Goal: Information Seeking & Learning: Learn about a topic

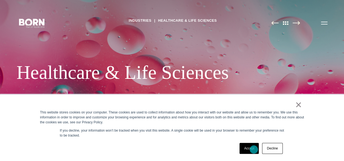
click at [253, 150] on link "Accept" at bounding box center [250, 148] width 20 height 11
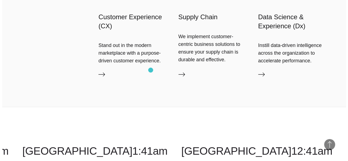
scroll to position [1980, 0]
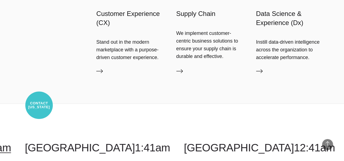
select select "**********"
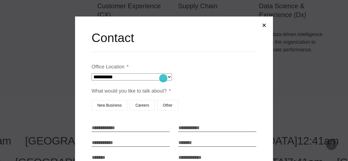
click at [163, 78] on select "**********" at bounding box center [132, 76] width 80 height 7
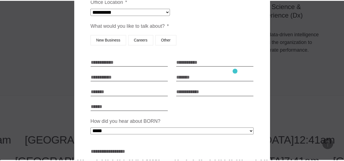
scroll to position [82, 0]
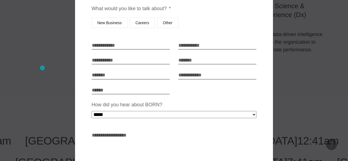
click at [42, 68] on div at bounding box center [174, 80] width 348 height 161
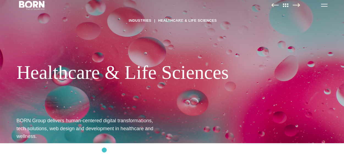
scroll to position [27, 0]
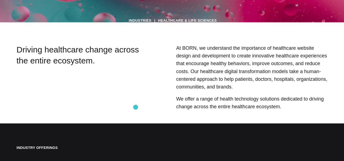
scroll to position [139, 0]
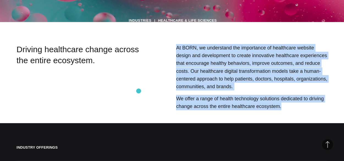
drag, startPoint x: 281, startPoint y: 106, endPoint x: 139, endPoint y: 91, distance: 143.2
click at [139, 91] on section "Driving healthcare change across the entire ecosystem. At [GEOGRAPHIC_DATA], we…" at bounding box center [172, 79] width 344 height 71
click at [266, 79] on p "At BORN, we understand the importance of healthcare website design and developm…" at bounding box center [252, 67] width 152 height 46
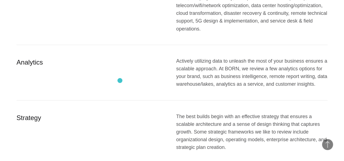
scroll to position [854, 0]
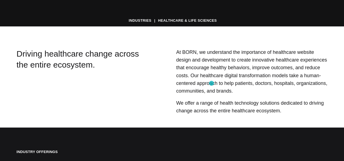
scroll to position [137, 0]
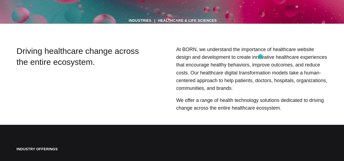
click at [260, 57] on p "At BORN, we understand the importance of healthcare website design and developm…" at bounding box center [252, 69] width 152 height 46
click at [283, 51] on p "At BORN, we understand the importance of healthcare website design and developm…" at bounding box center [252, 69] width 152 height 46
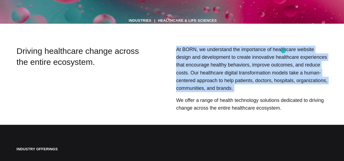
click at [283, 51] on p "At BORN, we understand the importance of healthcare website design and developm…" at bounding box center [252, 69] width 152 height 46
click at [306, 57] on p "At BORN, we understand the importance of healthcare website design and developm…" at bounding box center [252, 69] width 152 height 46
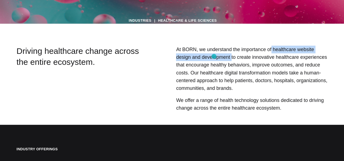
drag, startPoint x: 267, startPoint y: 48, endPoint x: 214, endPoint y: 56, distance: 53.5
click at [214, 56] on p "At BORN, we understand the importance of healthcare website design and developm…" at bounding box center [252, 69] width 152 height 46
copy p "healthcare website design and development"
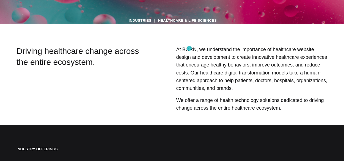
click at [189, 48] on p "At BORN, we understand the importance of healthcare website design and developm…" at bounding box center [252, 69] width 152 height 46
copy p "BORN"
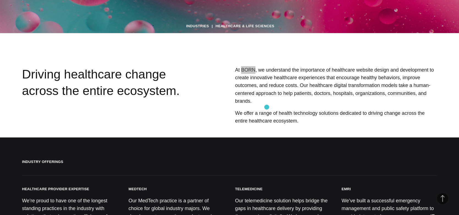
scroll to position [183, 0]
